Goal: Information Seeking & Learning: Learn about a topic

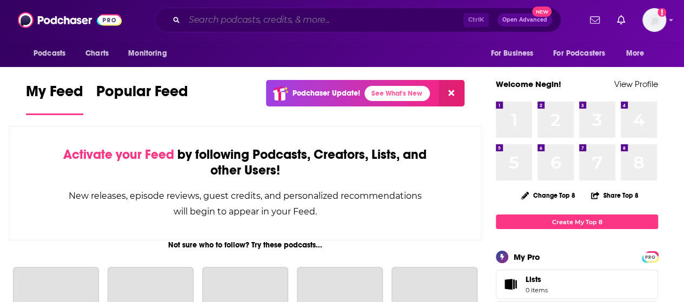
click at [361, 25] on input "Search podcasts, credits, & more..." at bounding box center [323, 19] width 279 height 17
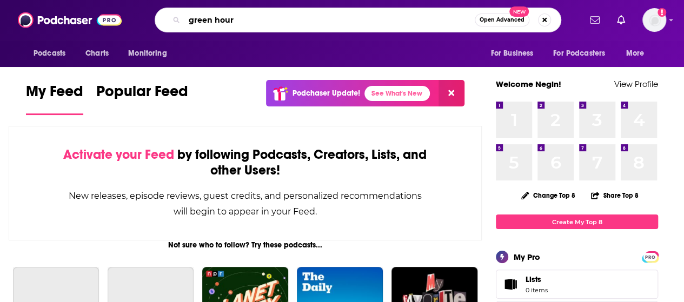
type input "green hour"
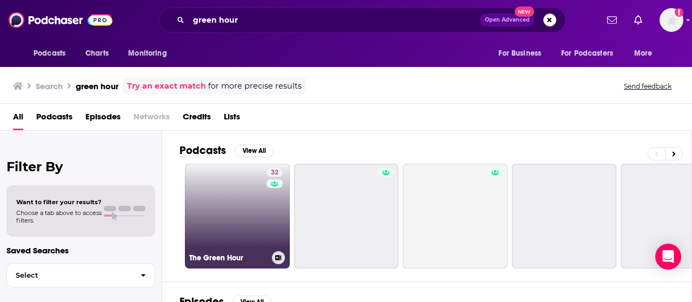
click at [240, 203] on link "32 The Green Hour" at bounding box center [237, 216] width 105 height 105
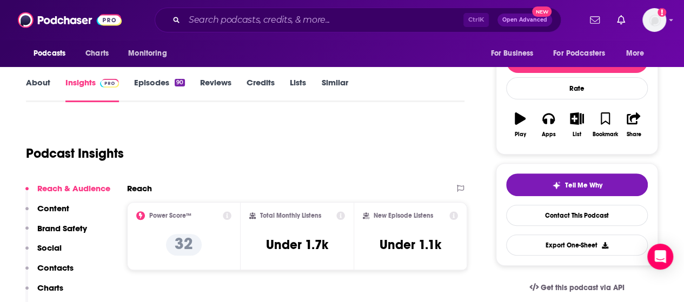
scroll to position [128, 0]
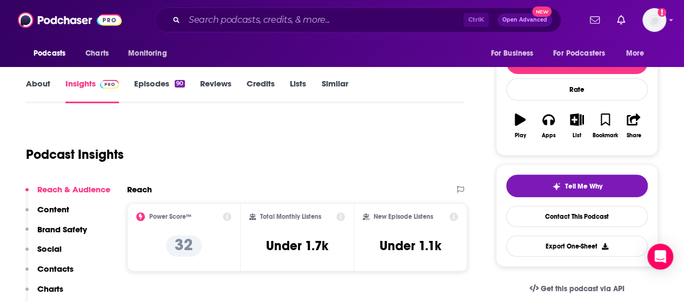
click at [226, 219] on icon at bounding box center [227, 216] width 9 height 9
click at [342, 169] on div "Podcast Insights" at bounding box center [241, 148] width 430 height 55
